Goal: Navigation & Orientation: Find specific page/section

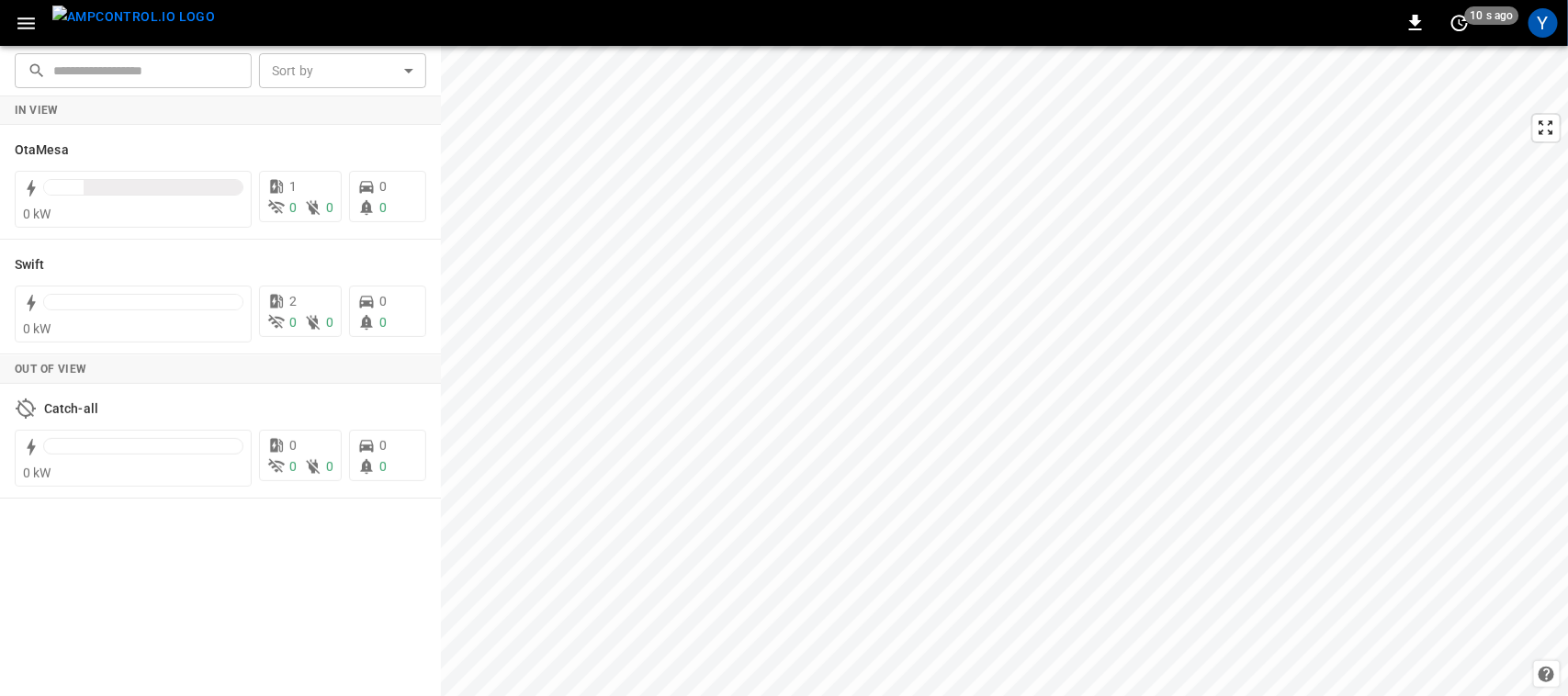
click at [1544, 24] on div "Y" at bounding box center [1543, 23] width 29 height 29
